Goal: Use online tool/utility: Use online tool/utility

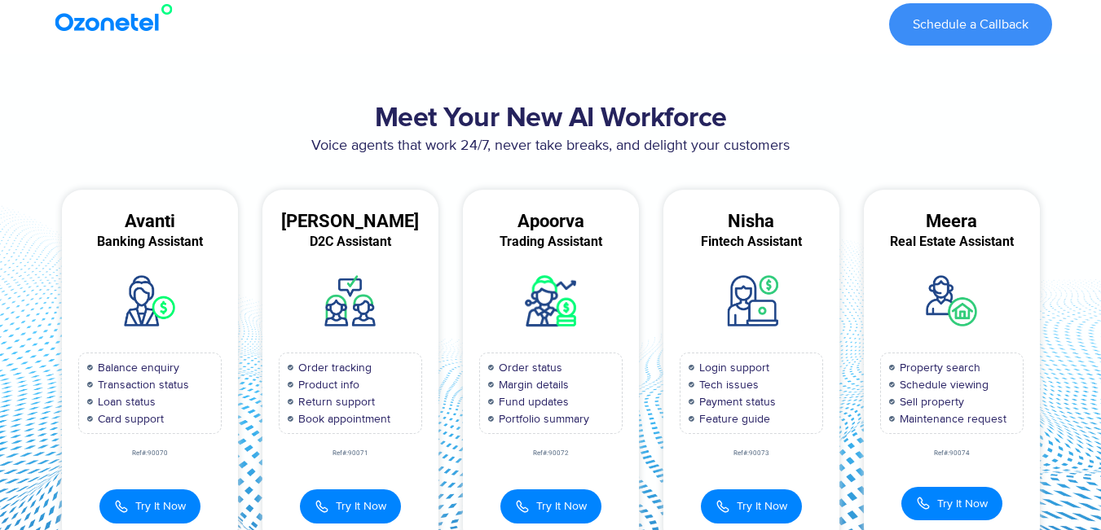
scroll to position [163, 0]
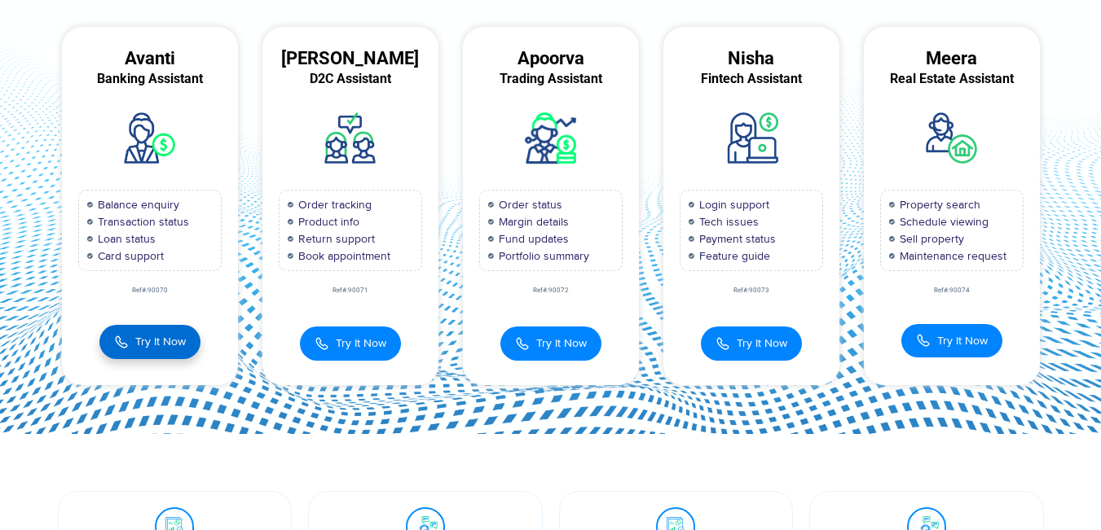
click at [133, 350] on button "Try It Now" at bounding box center [149, 342] width 101 height 34
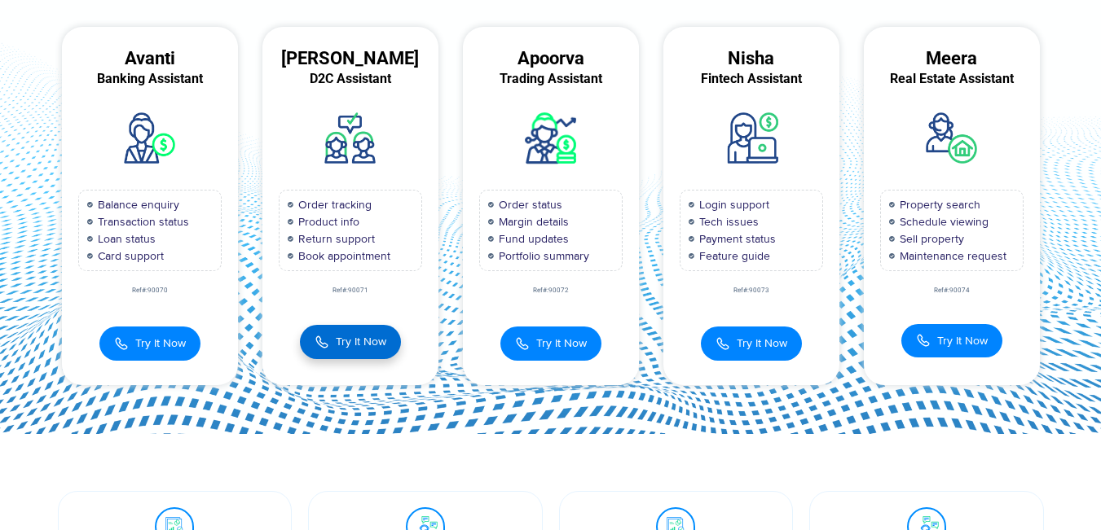
click at [385, 335] on span "Try It Now" at bounding box center [361, 341] width 51 height 17
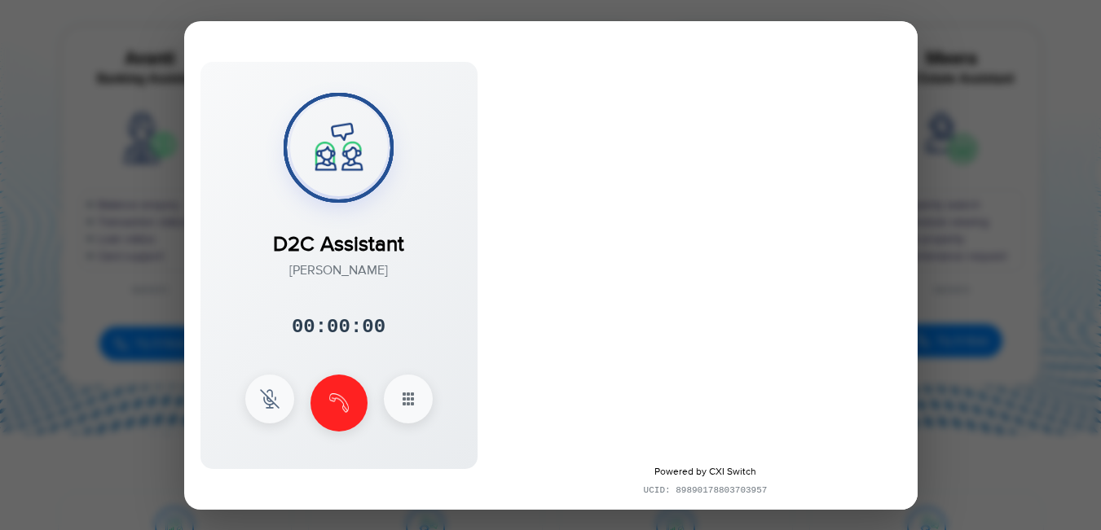
click at [385, 335] on div "Try It Now D2C Assistant​ [PERSON_NAME] 00:00:00 × 1 2 3 4 5 6 7 8" at bounding box center [350, 335] width 176 height 51
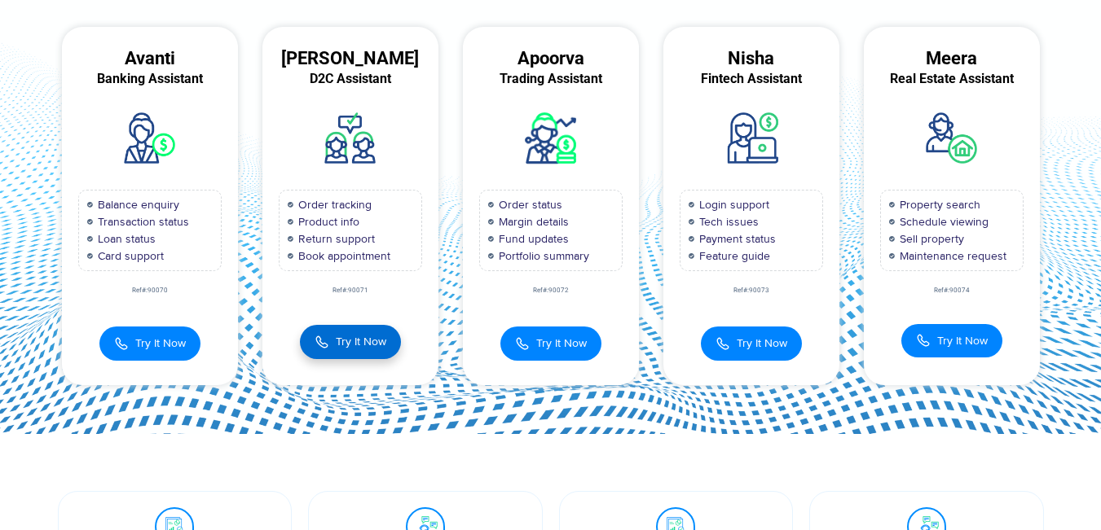
click at [378, 333] on span "Try It Now" at bounding box center [361, 341] width 51 height 17
click at [378, 333] on button "Try It Now" at bounding box center [350, 342] width 101 height 34
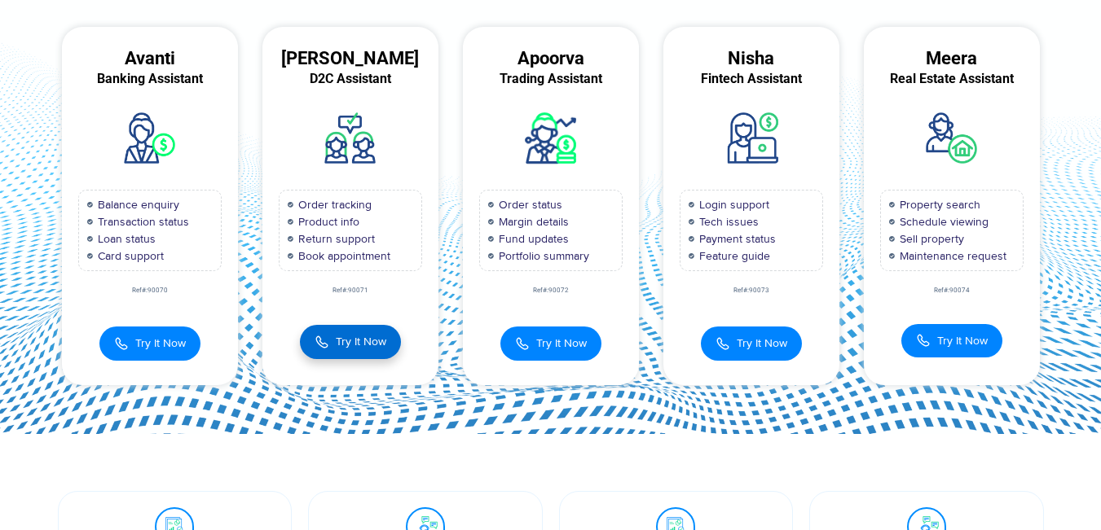
click at [378, 333] on button "Try It Now" at bounding box center [350, 342] width 101 height 34
click at [378, 333] on span "Try It Now" at bounding box center [361, 341] width 51 height 17
